Goal: Find specific page/section: Find specific page/section

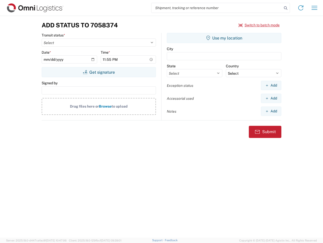
click at [217, 8] on input "search" at bounding box center [217, 8] width 131 height 10
click at [286, 8] on icon at bounding box center [285, 8] width 7 height 7
click at [301, 8] on icon at bounding box center [301, 8] width 8 height 8
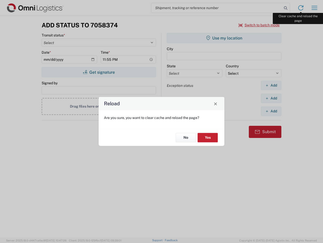
click at [315, 8] on div "Reload Are you sure, you want to clear cache and reload the page? No Yes" at bounding box center [161, 121] width 323 height 243
click at [259, 25] on div "Reload Are you sure, you want to clear cache and reload the page? No Yes" at bounding box center [161, 121] width 323 height 243
click at [99, 72] on div "Reload Are you sure, you want to clear cache and reload the page? No Yes" at bounding box center [161, 121] width 323 height 243
click at [224, 38] on div "Reload Are you sure, you want to clear cache and reload the page? No Yes" at bounding box center [161, 121] width 323 height 243
click at [271, 85] on div "Reload Are you sure, you want to clear cache and reload the page? No Yes" at bounding box center [161, 121] width 323 height 243
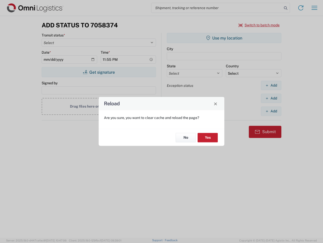
click at [271, 98] on div "Reload Are you sure, you want to clear cache and reload the page? No Yes" at bounding box center [161, 121] width 323 height 243
click at [271, 111] on div "Reload Are you sure, you want to clear cache and reload the page? No Yes" at bounding box center [161, 121] width 323 height 243
